Goal: Find specific page/section: Find specific page/section

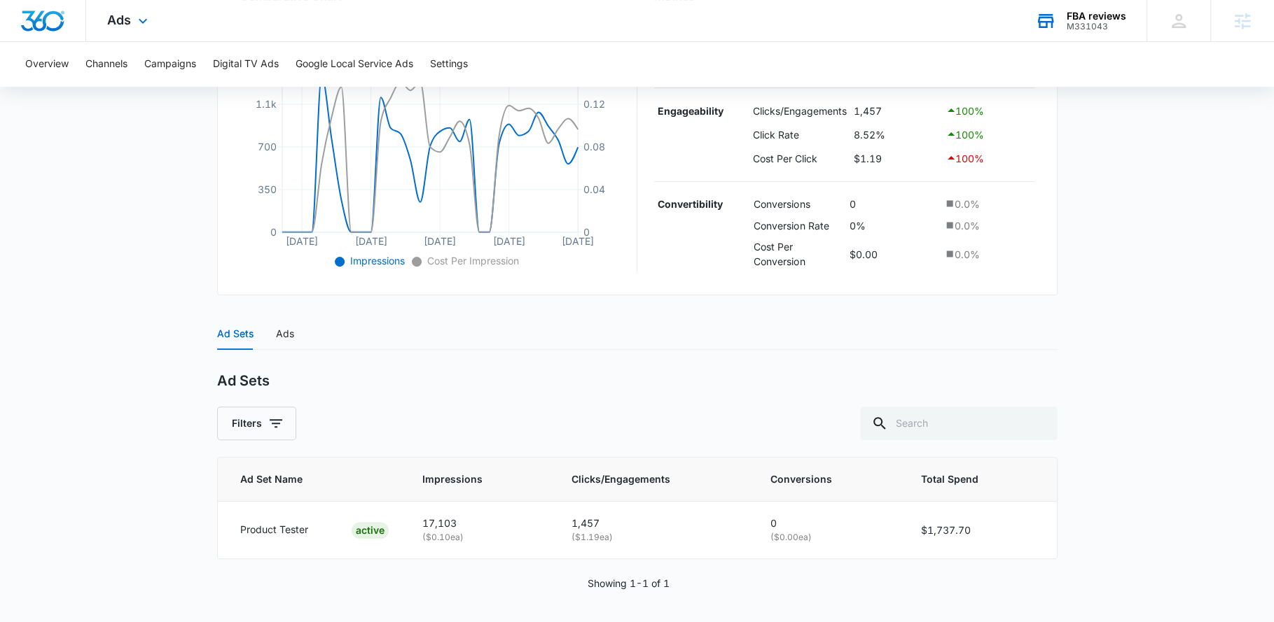
click at [1090, 15] on div "FBA reviews" at bounding box center [1096, 16] width 60 height 11
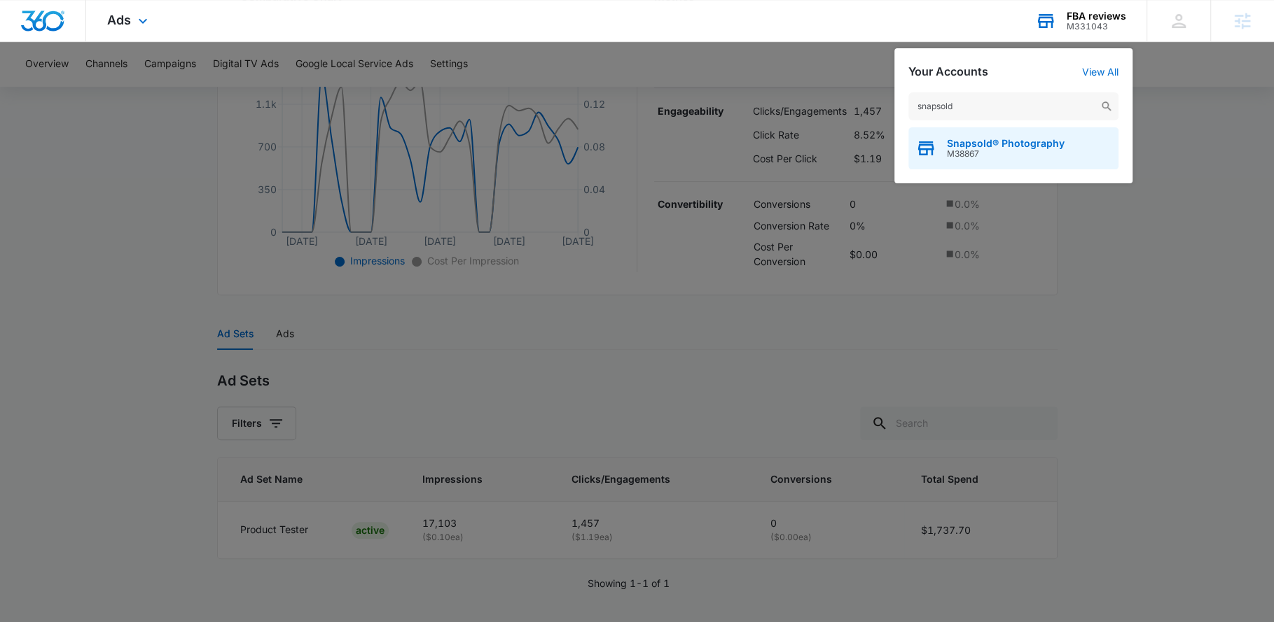
type input "snapsold"
click at [996, 139] on span "Snapsold® Photography" at bounding box center [1006, 143] width 118 height 11
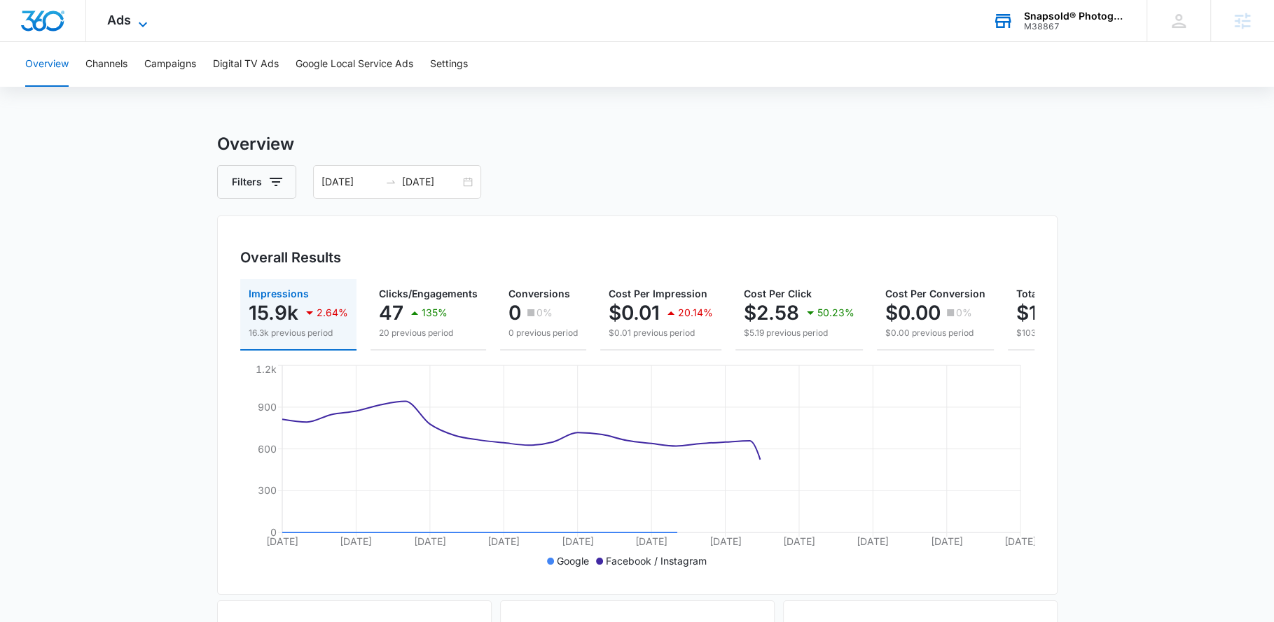
click at [128, 24] on span "Ads" at bounding box center [119, 20] width 24 height 15
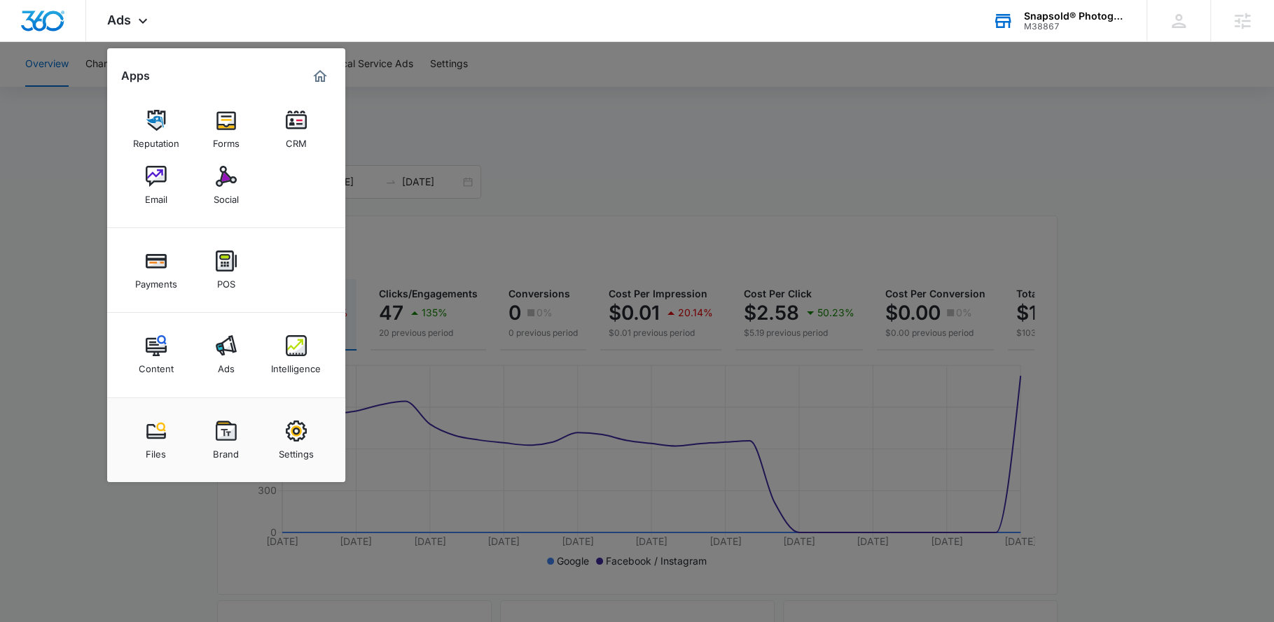
click at [1093, 19] on div "Snapsold® Photography" at bounding box center [1075, 16] width 102 height 11
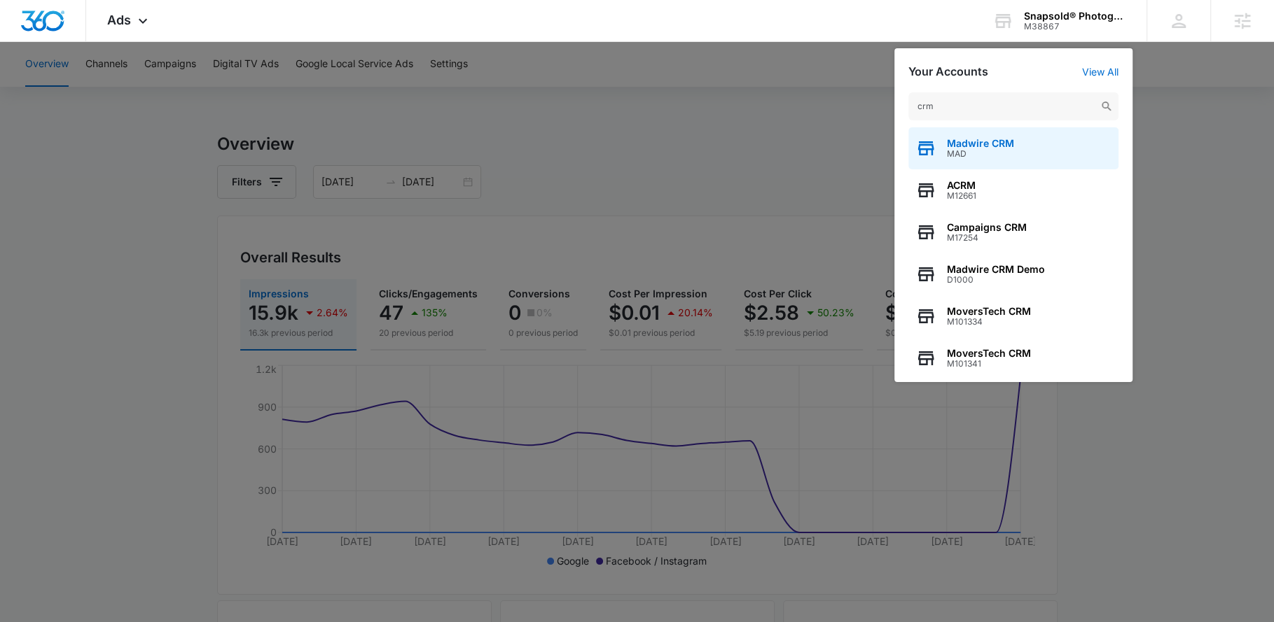
type input "crm"
click at [965, 157] on span "MAD" at bounding box center [980, 154] width 67 height 10
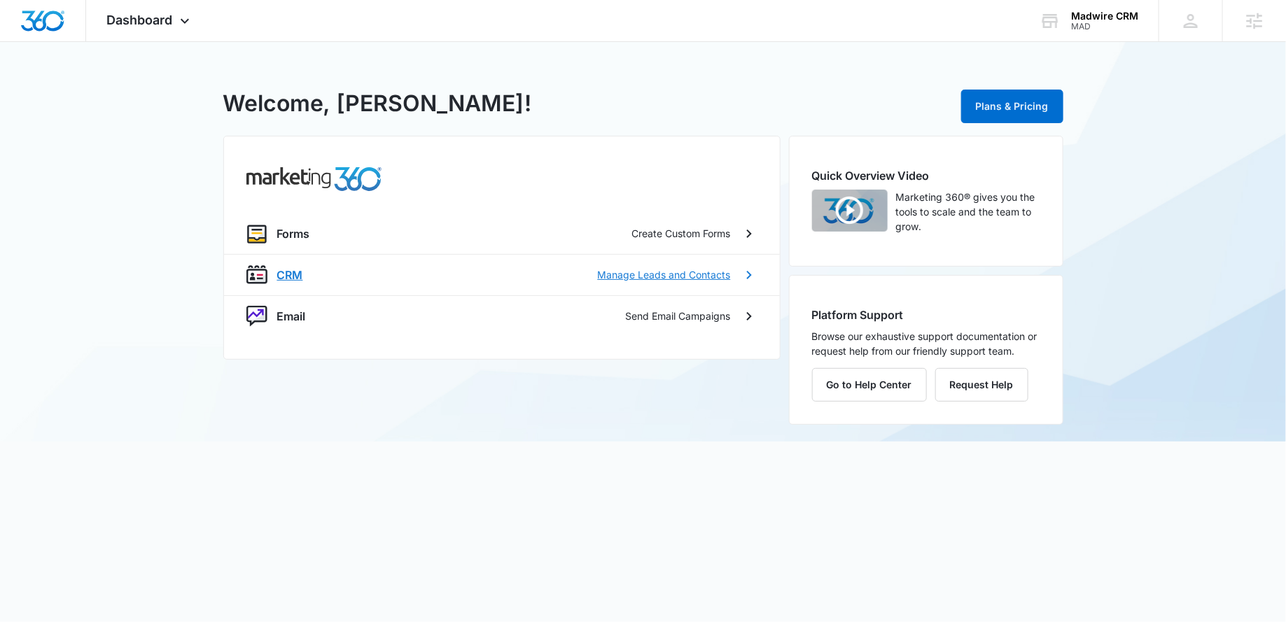
click at [278, 272] on p "CRM" at bounding box center [290, 275] width 26 height 17
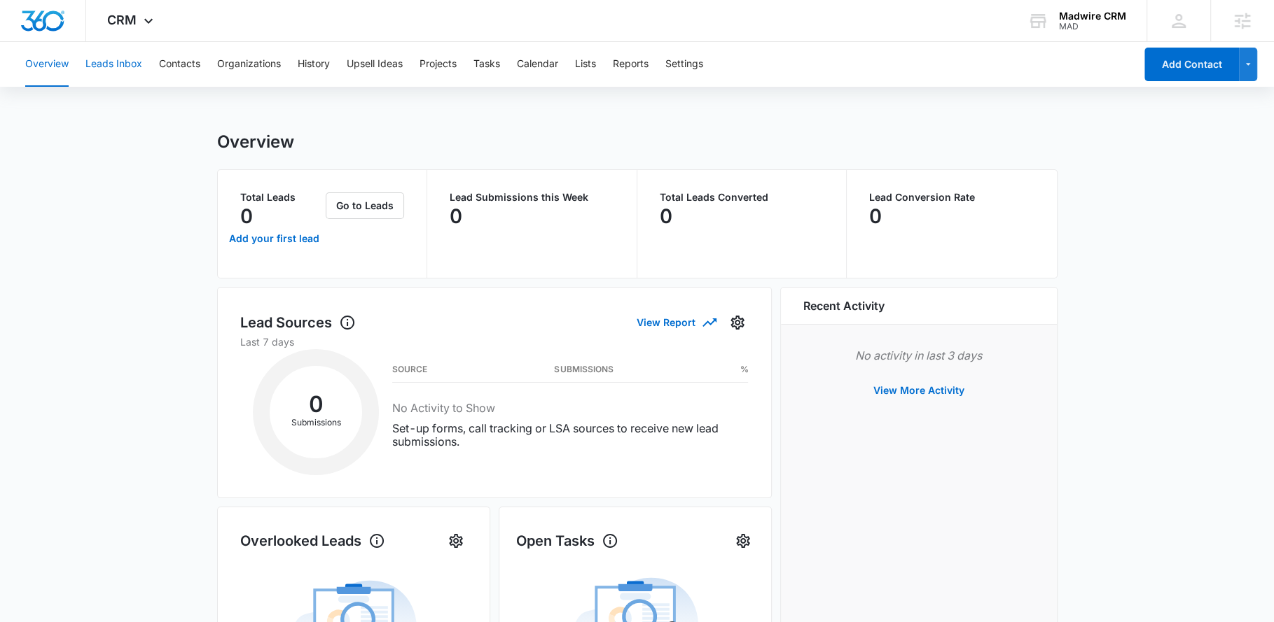
click at [117, 67] on button "Leads Inbox" at bounding box center [113, 64] width 57 height 45
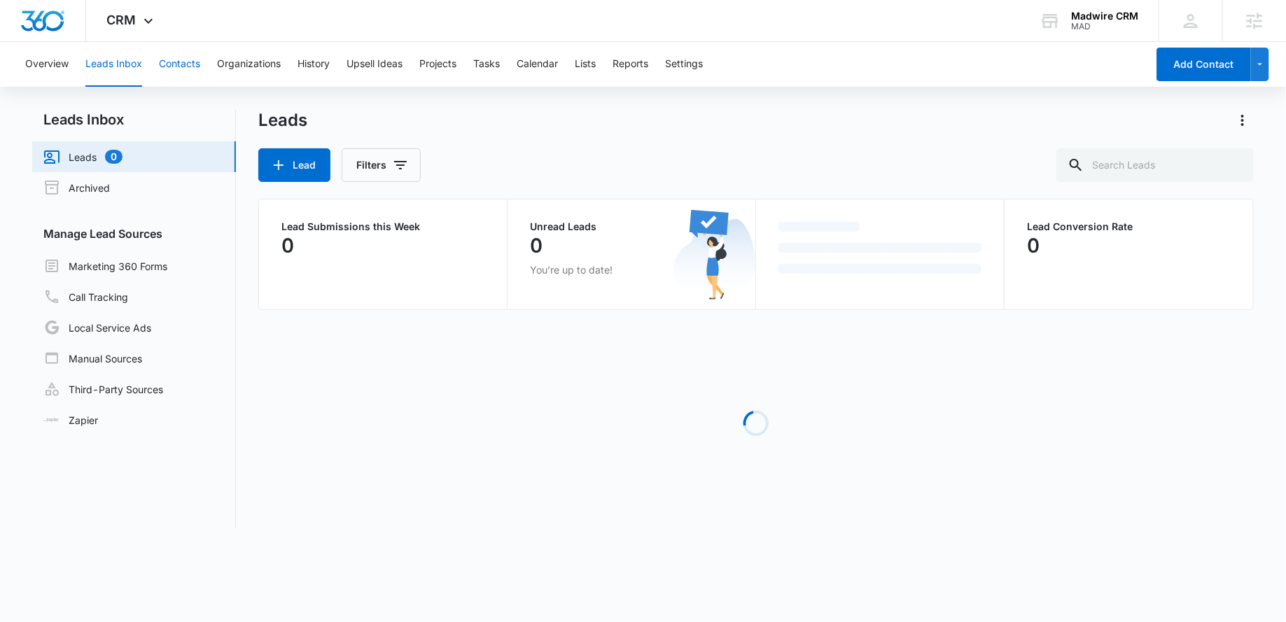
click at [176, 65] on button "Contacts" at bounding box center [179, 64] width 41 height 45
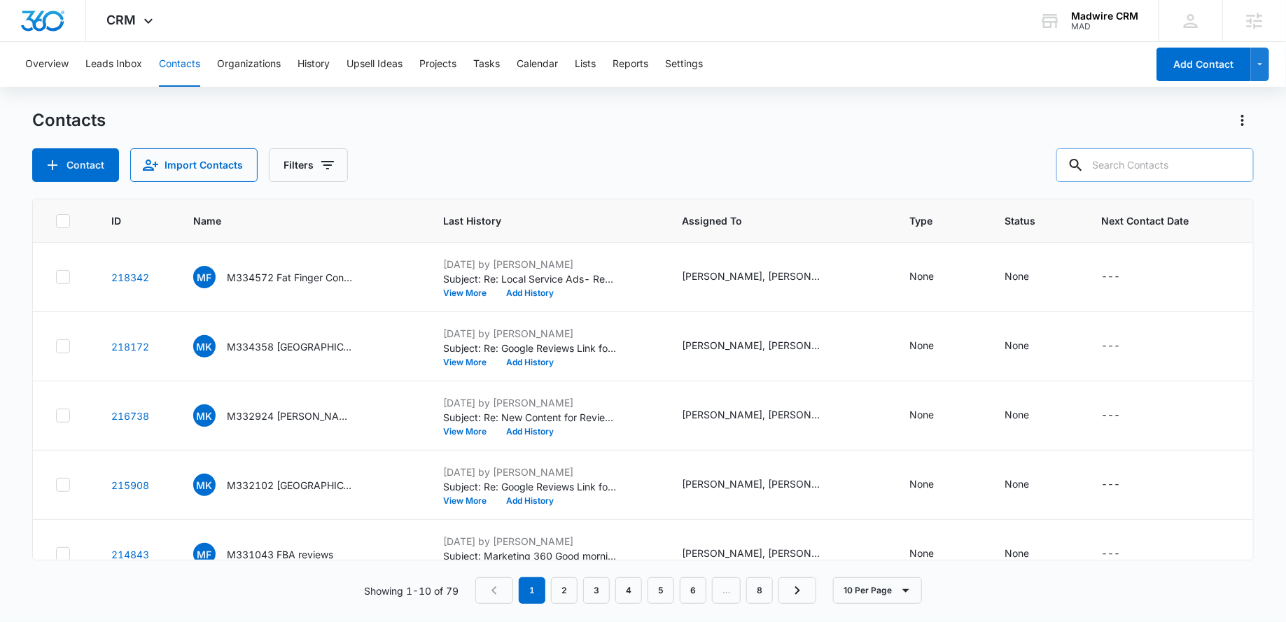
click at [1152, 159] on input "text" at bounding box center [1155, 165] width 197 height 34
type input "snapsold photo"
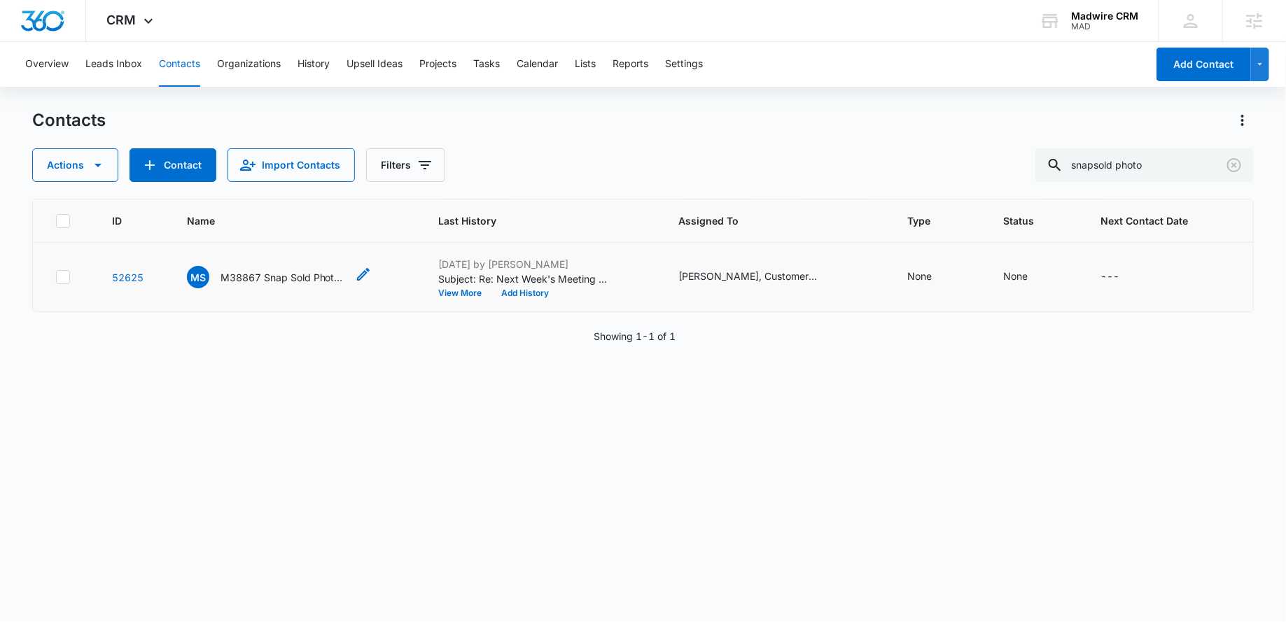
click at [267, 273] on p "M38867 Snap Sold Photography" at bounding box center [284, 277] width 126 height 15
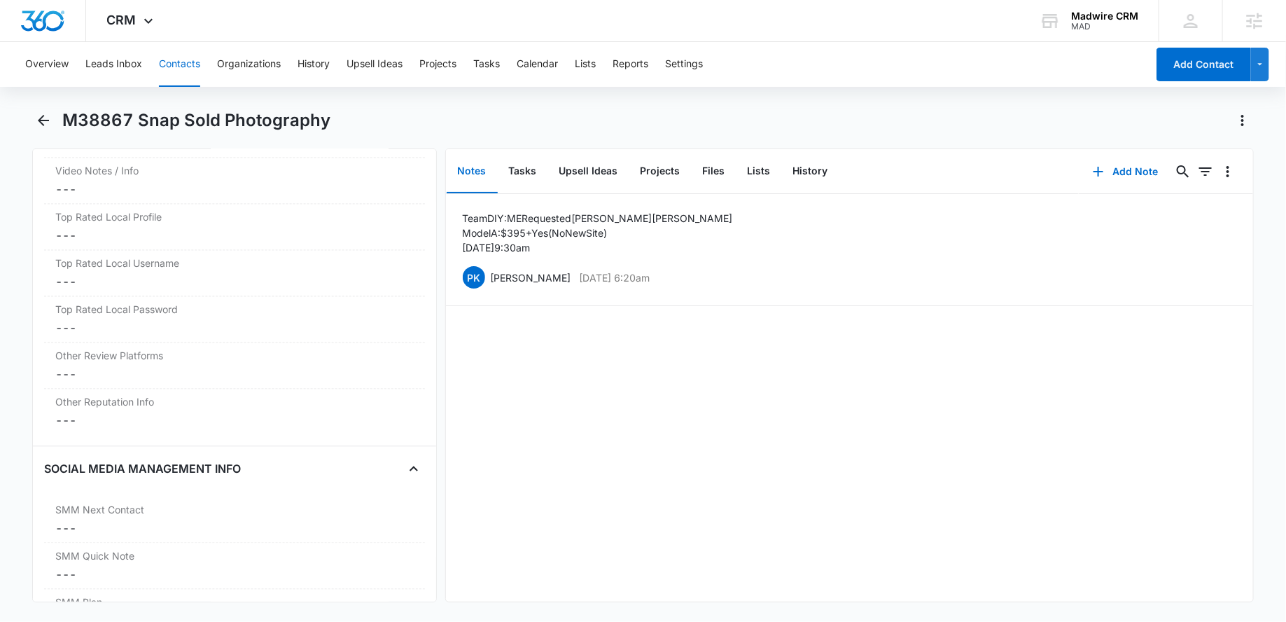
scroll to position [6530, 0]
